Goal: Information Seeking & Learning: Learn about a topic

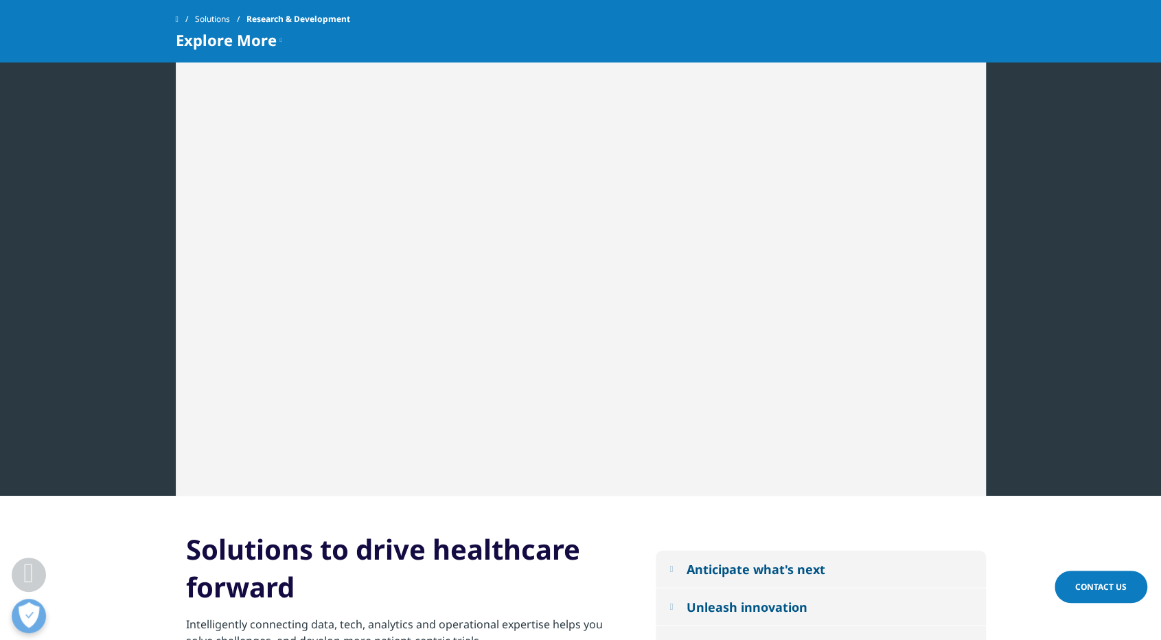
scroll to position [2060, 0]
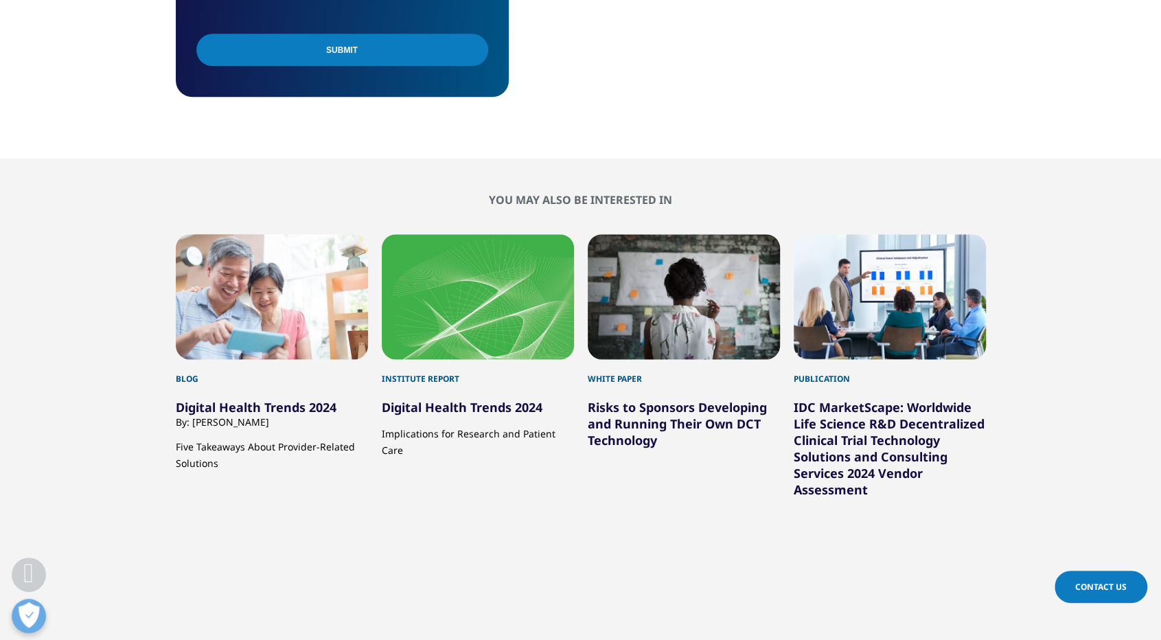
scroll to position [1236, 0]
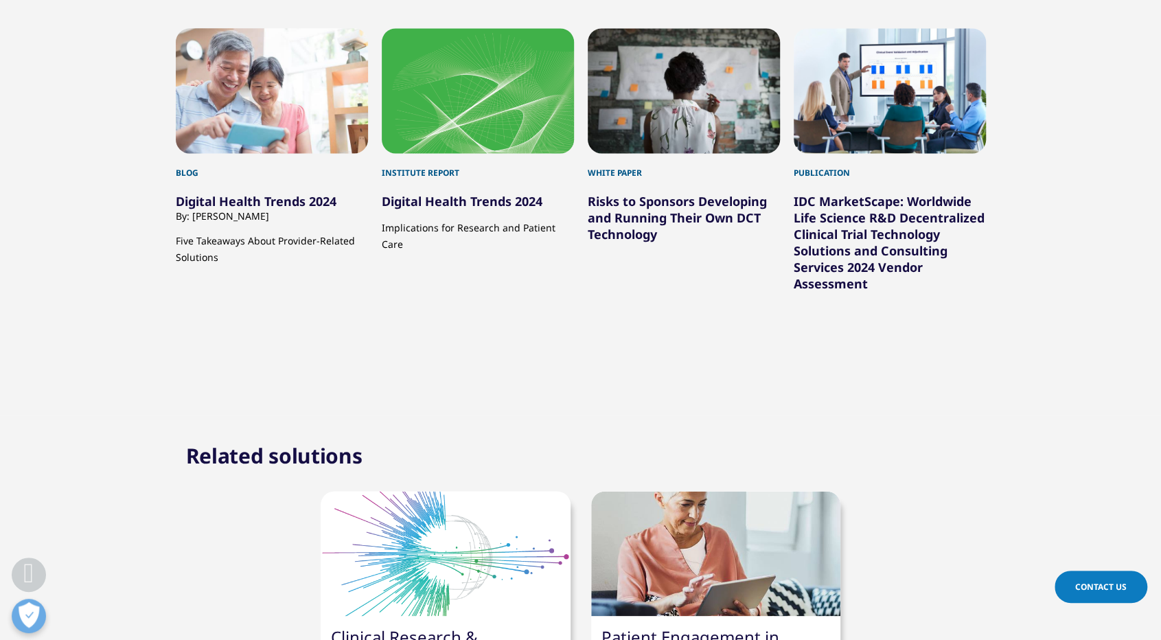
click at [236, 219] on div "By: Deanna Nass" at bounding box center [272, 215] width 192 height 13
click at [248, 204] on link "Digital Health Trends 2024" at bounding box center [256, 201] width 161 height 16
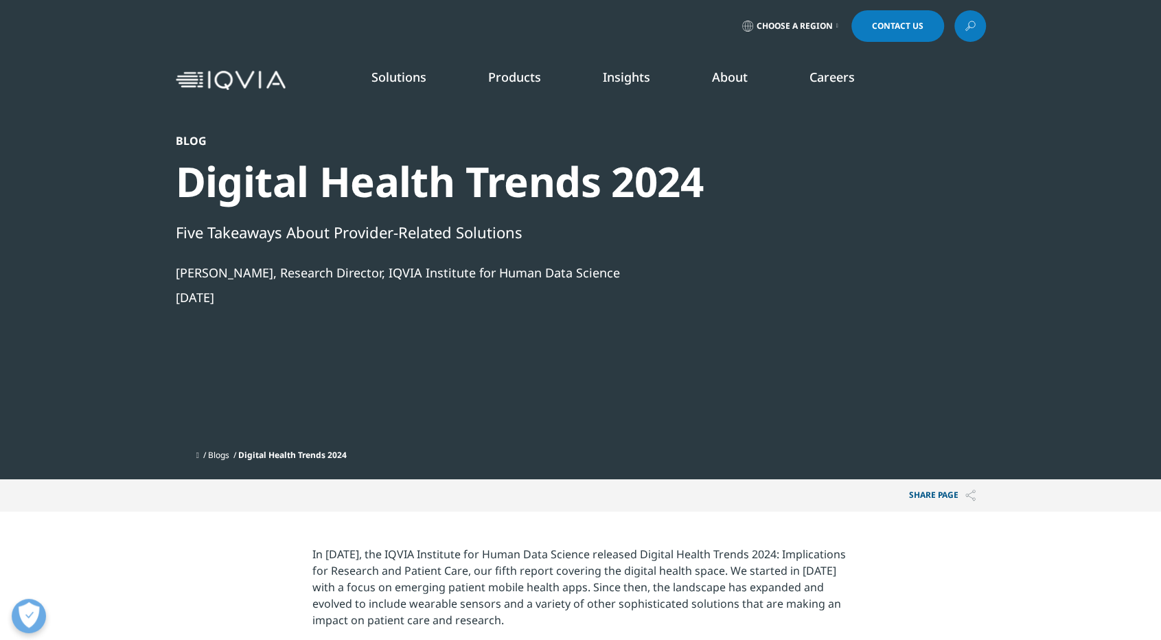
click at [197, 220] on icon "Primary" at bounding box center [199, 222] width 5 height 8
click at [689, 443] on li "View All" at bounding box center [764, 435] width 194 height 26
click at [692, 439] on link "View All" at bounding box center [764, 434] width 194 height 15
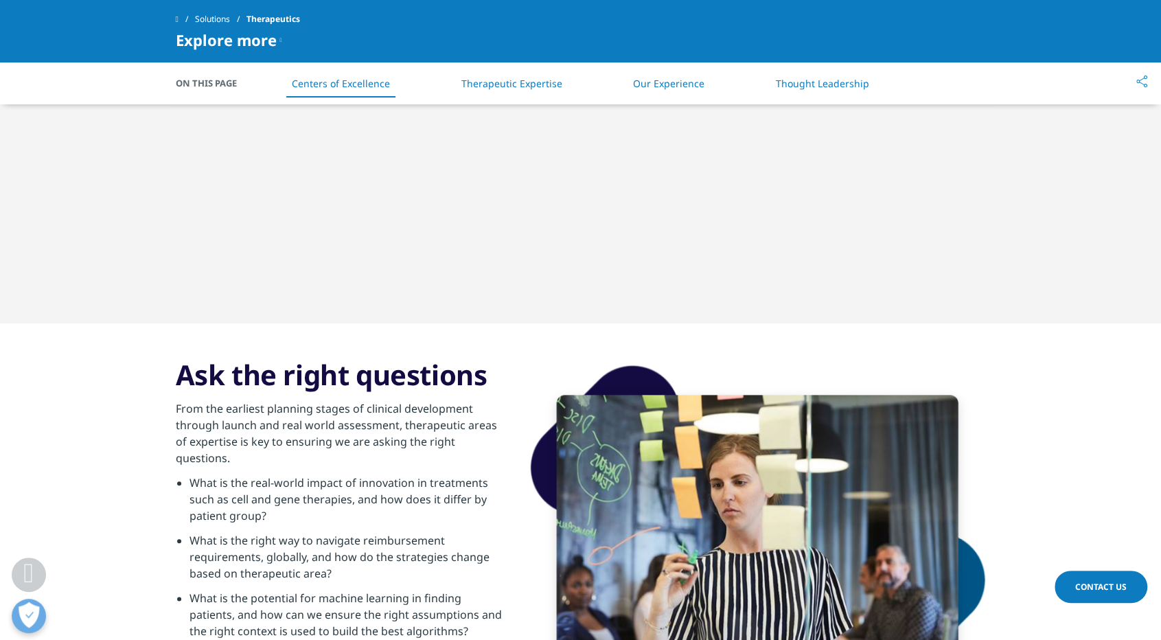
scroll to position [824, 0]
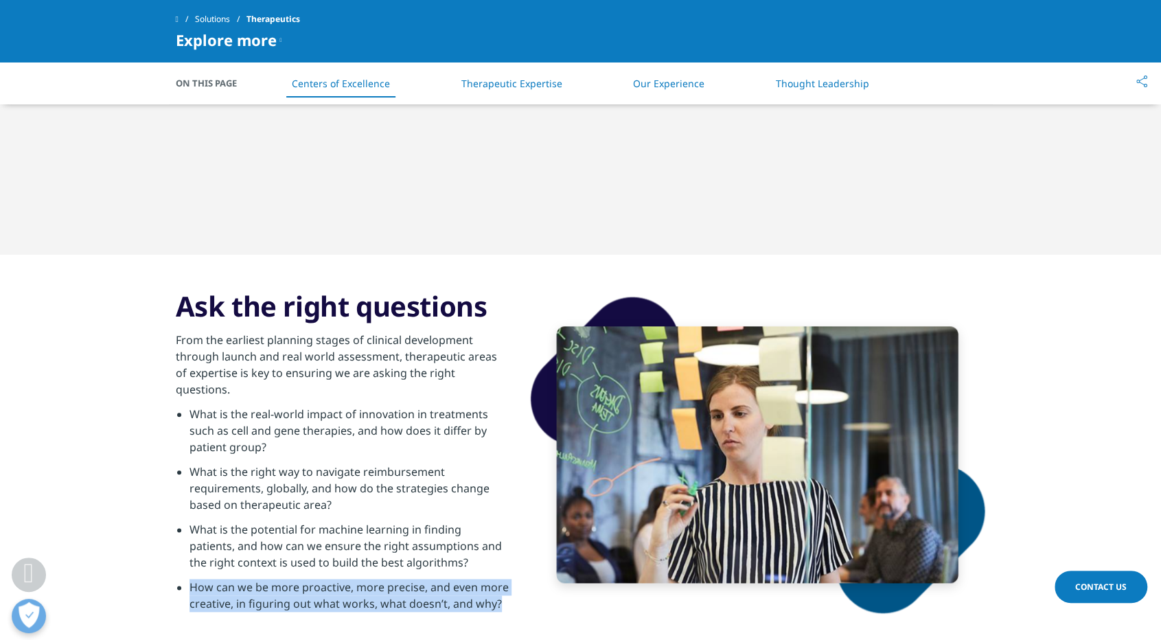
drag, startPoint x: 498, startPoint y: 591, endPoint x: 191, endPoint y: 580, distance: 307.8
click at [191, 580] on li "How can we be more proactive, more precise, and even more creative, in figuring…" at bounding box center [348, 599] width 319 height 41
copy li "How can we be more proactive, more precise, and even more creative, in figuring…"
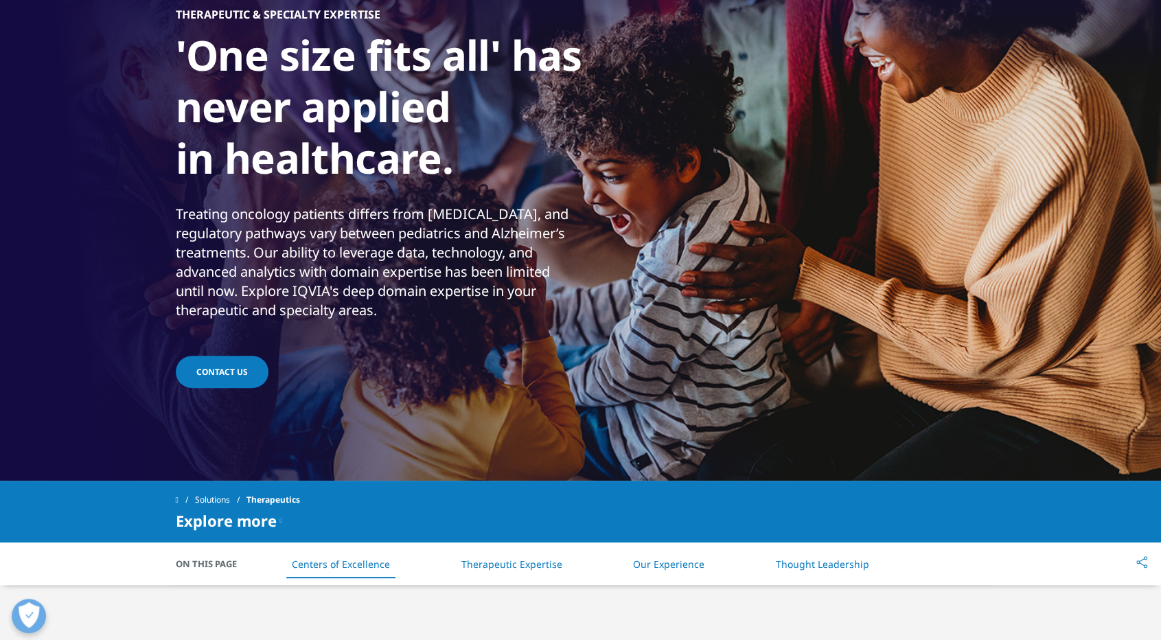
scroll to position [0, 0]
